Goal: Task Accomplishment & Management: Manage account settings

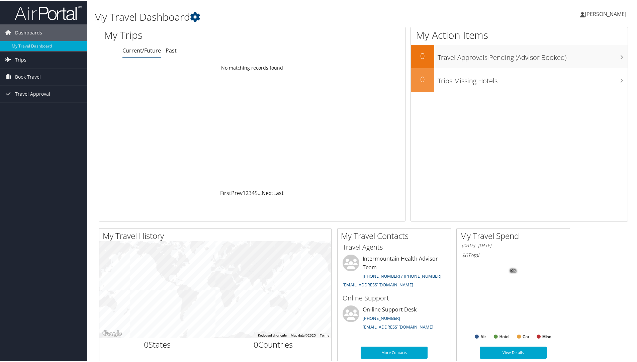
drag, startPoint x: 636, startPoint y: 52, endPoint x: 636, endPoint y: 65, distance: 13.0
click at [636, 65] on div "My Travel Dashboard Fouad Mirzashafa Fouad Mirzashafa My Settings Travel Agency…" at bounding box center [363, 252] width 552 height 505
click at [42, 29] on link "Dashboards" at bounding box center [43, 32] width 87 height 17
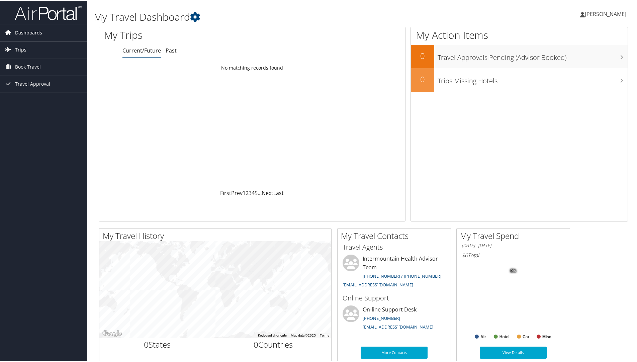
click at [42, 29] on link "Dashboards" at bounding box center [43, 32] width 87 height 17
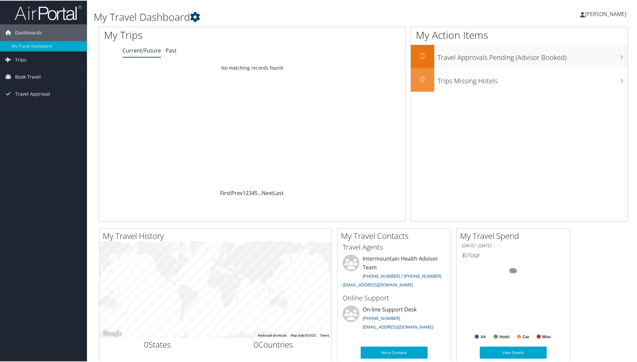
click at [580, 16] on icon at bounding box center [582, 13] width 5 height 5
click at [578, 38] on link "My Settings" at bounding box center [587, 36] width 75 height 11
click at [580, 15] on icon at bounding box center [582, 13] width 5 height 5
click at [593, 58] on link "View Travel Profile" at bounding box center [587, 59] width 75 height 11
